Goal: Use online tool/utility: Utilize a website feature to perform a specific function

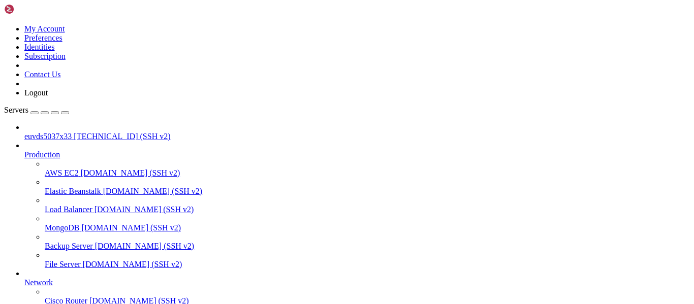
click at [74, 132] on span "[TECHNICAL_ID] (SSH v2)" at bounding box center [122, 136] width 97 height 9
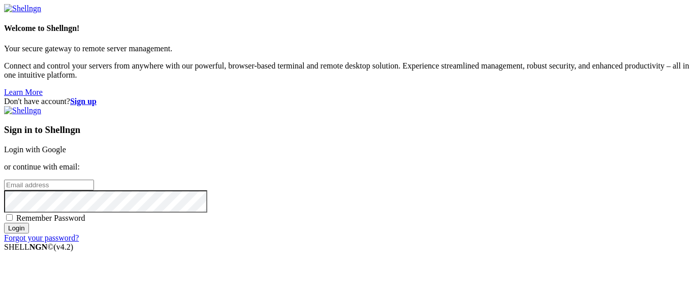
click at [66, 145] on link "Login with Google" at bounding box center [35, 149] width 62 height 9
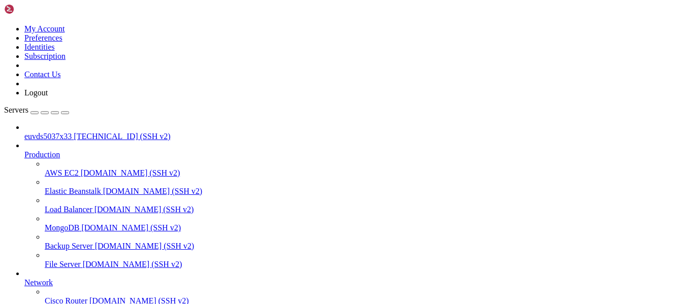
drag, startPoint x: 568, startPoint y: 628, endPoint x: 697, endPoint y: 861, distance: 265.6
